Goal: Information Seeking & Learning: Understand process/instructions

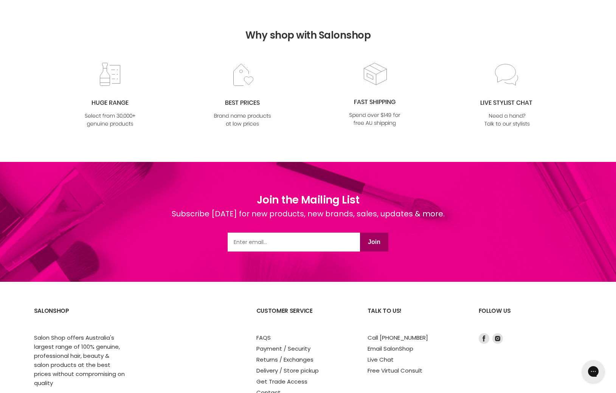
scroll to position [923, 0]
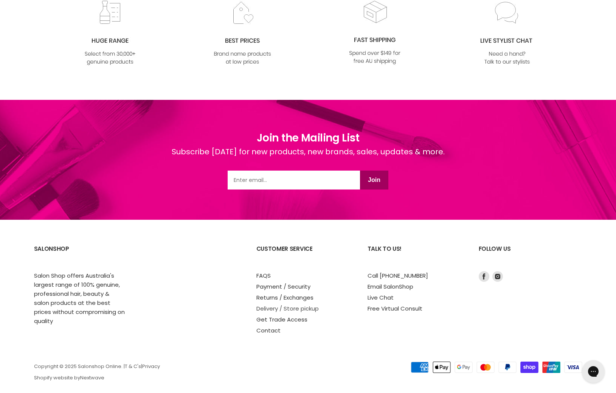
click at [298, 304] on link "Delivery / Store pickup" at bounding box center [287, 308] width 62 height 8
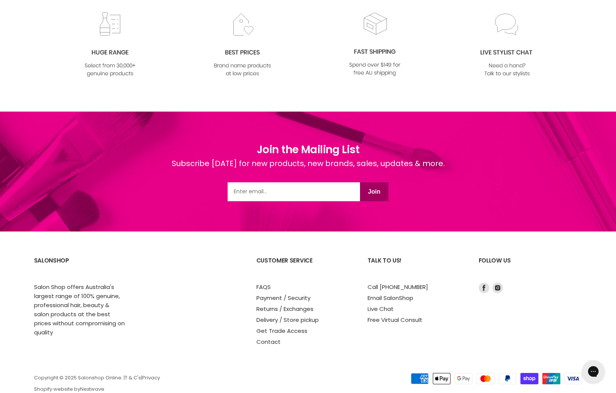
scroll to position [905, 0]
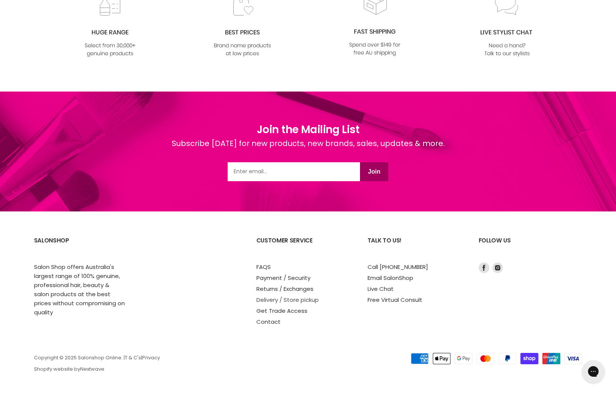
click at [267, 297] on link "Delivery / Store pickup" at bounding box center [287, 300] width 62 height 8
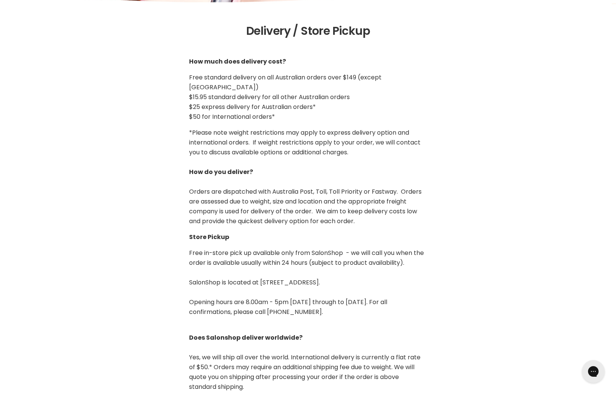
scroll to position [132, 0]
